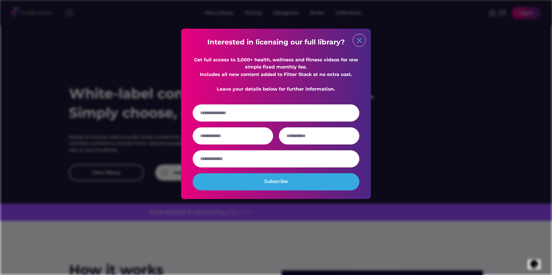
click at [357, 39] on text "close" at bounding box center [359, 40] width 9 height 9
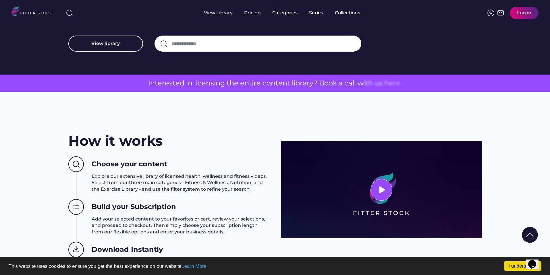
scroll to position [259, 0]
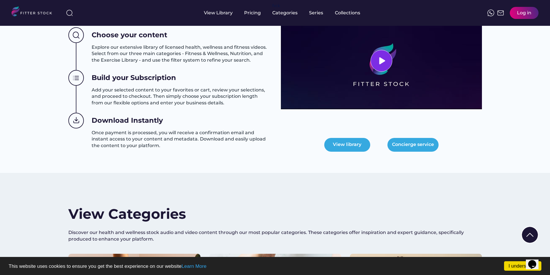
click at [382, 57] on icon at bounding box center [381, 61] width 9 height 9
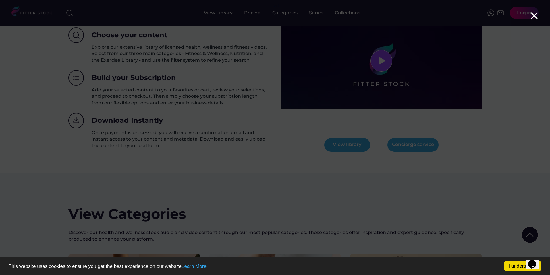
click at [471, 133] on div at bounding box center [275, 137] width 550 height 275
click at [535, 16] on use at bounding box center [534, 16] width 6 height 6
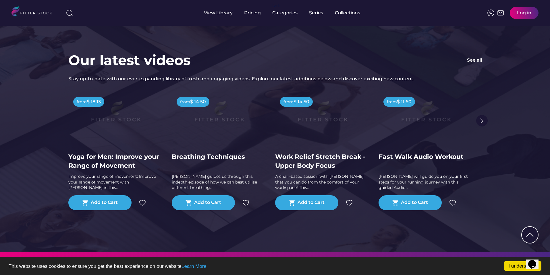
scroll to position [1120, 0]
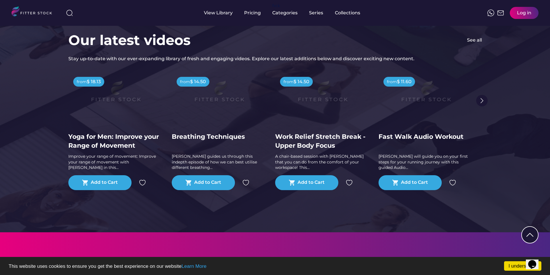
click at [329, 94] on img at bounding box center [323, 94] width 74 height 41
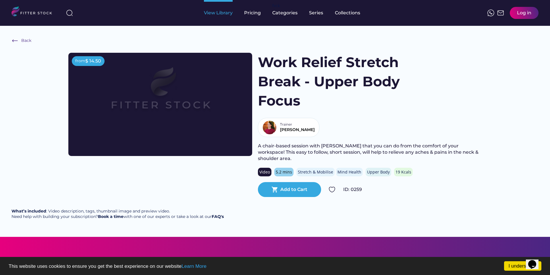
click at [216, 16] on div "View Library" at bounding box center [218, 13] width 29 height 6
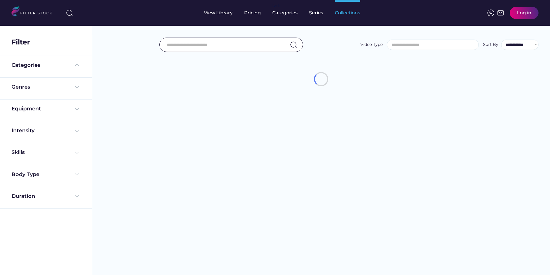
select select
select select "**********"
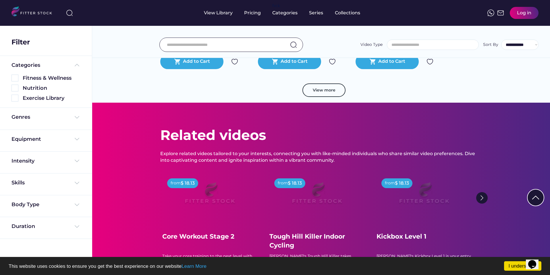
scroll to position [1120, 0]
